Goal: Transaction & Acquisition: Book appointment/travel/reservation

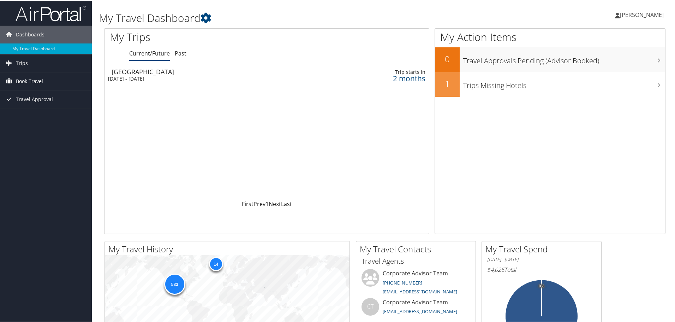
click at [29, 80] on span "Book Travel" at bounding box center [29, 81] width 27 height 18
click at [41, 116] on link "Book/Manage Online Trips" at bounding box center [46, 115] width 92 height 11
